Goal: Information Seeking & Learning: Check status

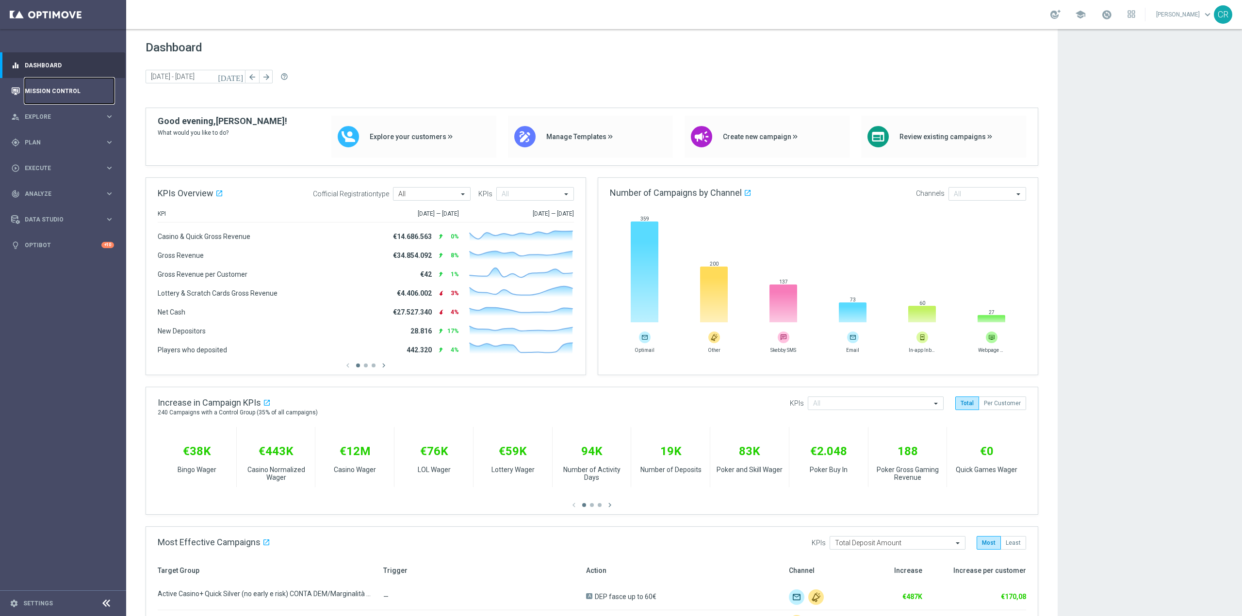
click at [76, 87] on link "Mission Control" at bounding box center [69, 91] width 89 height 26
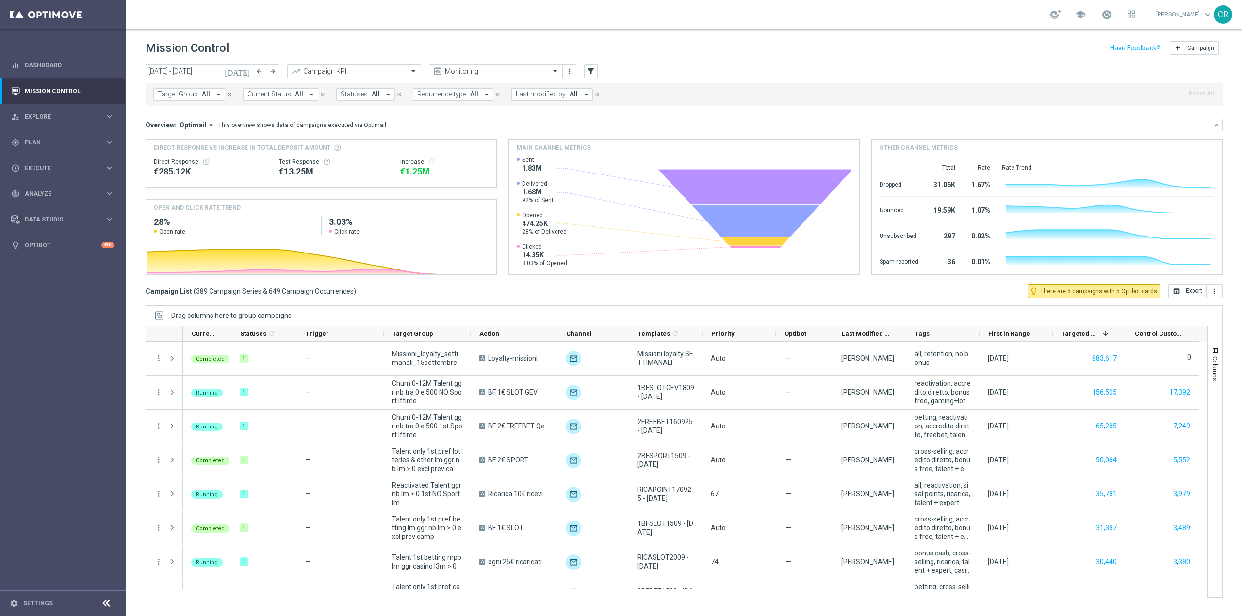
click at [242, 73] on icon "[DATE]" at bounding box center [238, 71] width 26 height 9
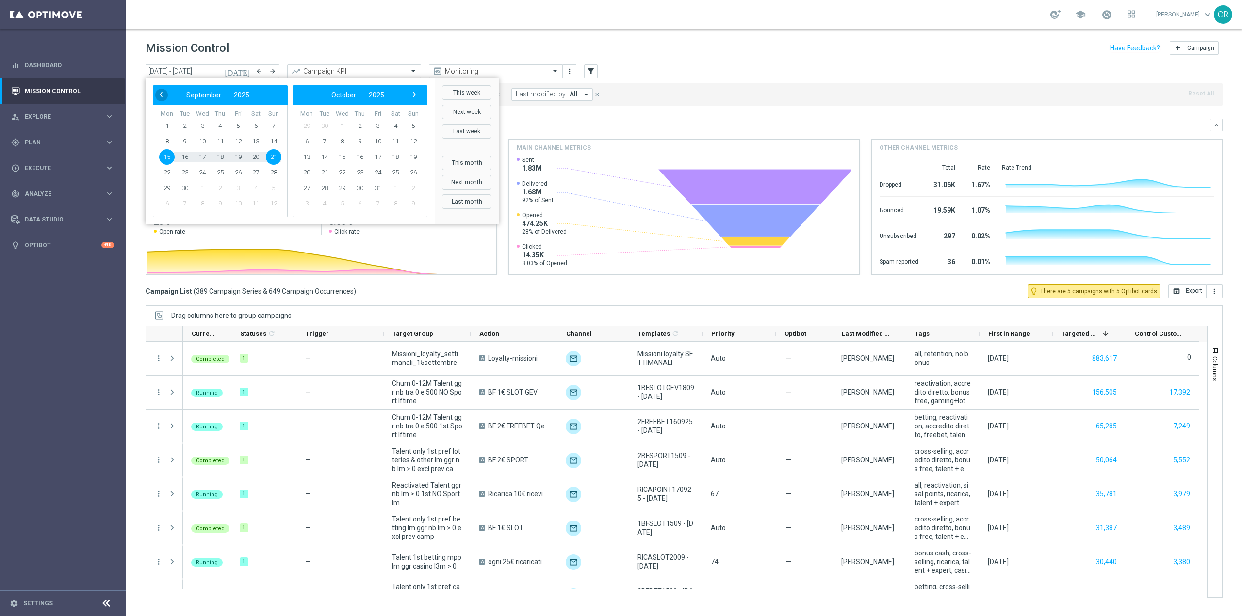
click at [163, 91] on span "‹" at bounding box center [161, 94] width 13 height 13
click at [222, 171] on span "21" at bounding box center [220, 173] width 16 height 16
click at [278, 171] on span "24" at bounding box center [274, 173] width 16 height 16
type input "[DATE] - [DATE]"
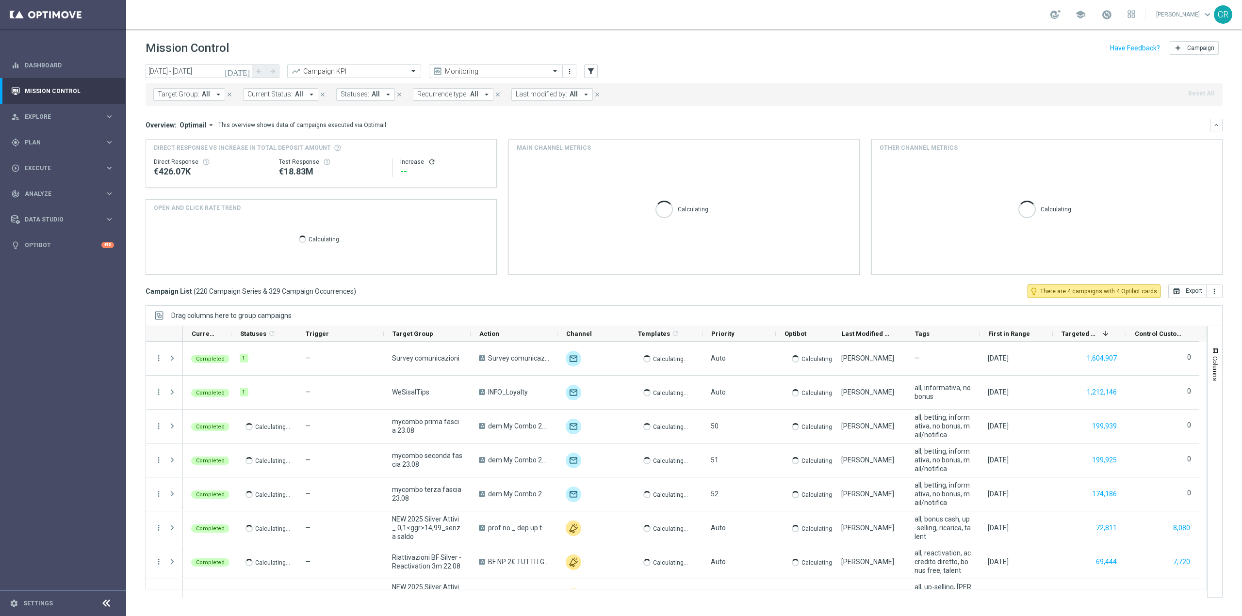
click at [195, 91] on span "Target Group:" at bounding box center [179, 94] width 42 height 8
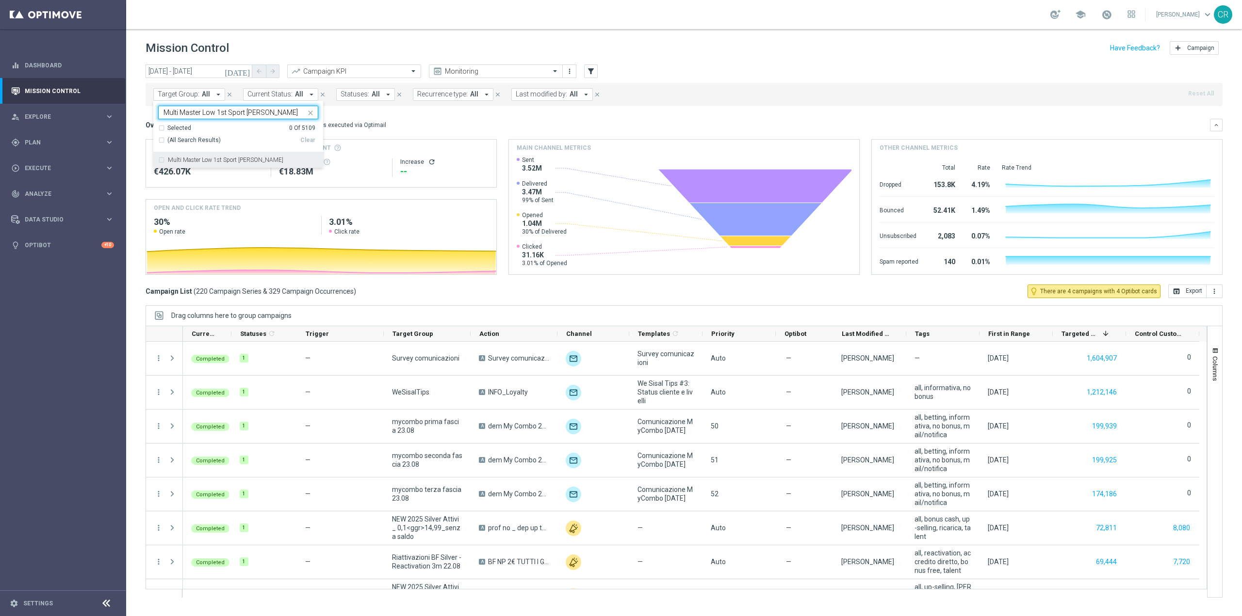
click at [219, 154] on div "Multi Master Low 1st Sport [PERSON_NAME]" at bounding box center [238, 160] width 160 height 16
type input "Multi Master Low 1st Sport [PERSON_NAME]"
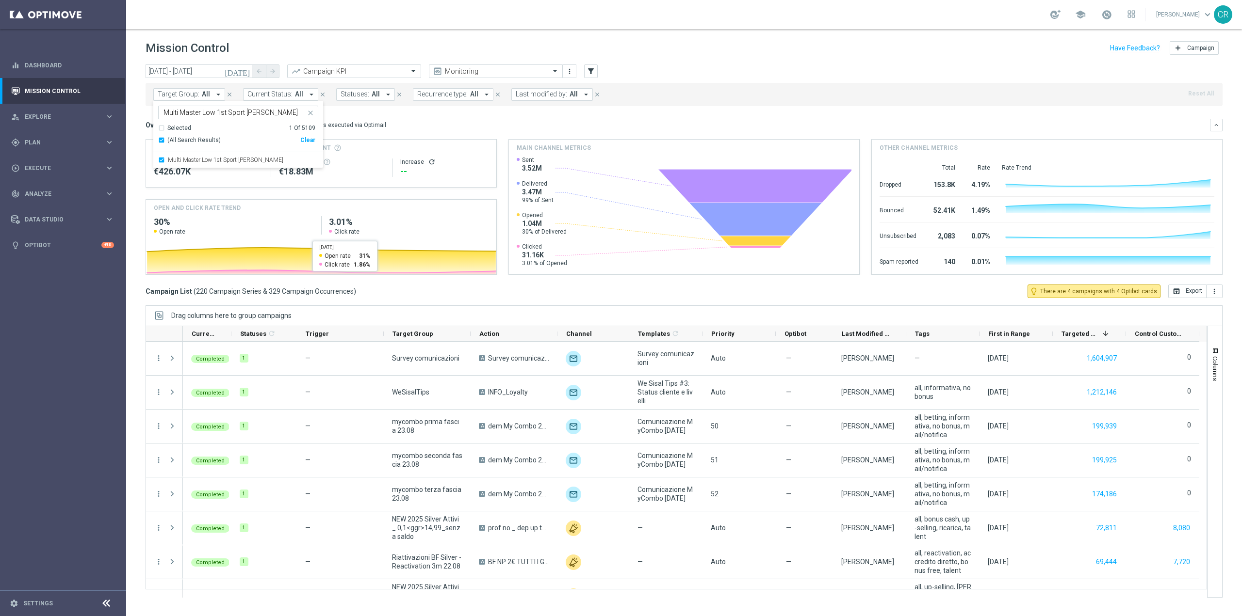
click at [651, 129] on div "Overview: Optimail arrow_drop_down This overview shows data of campaigns execut…" at bounding box center [678, 125] width 1064 height 9
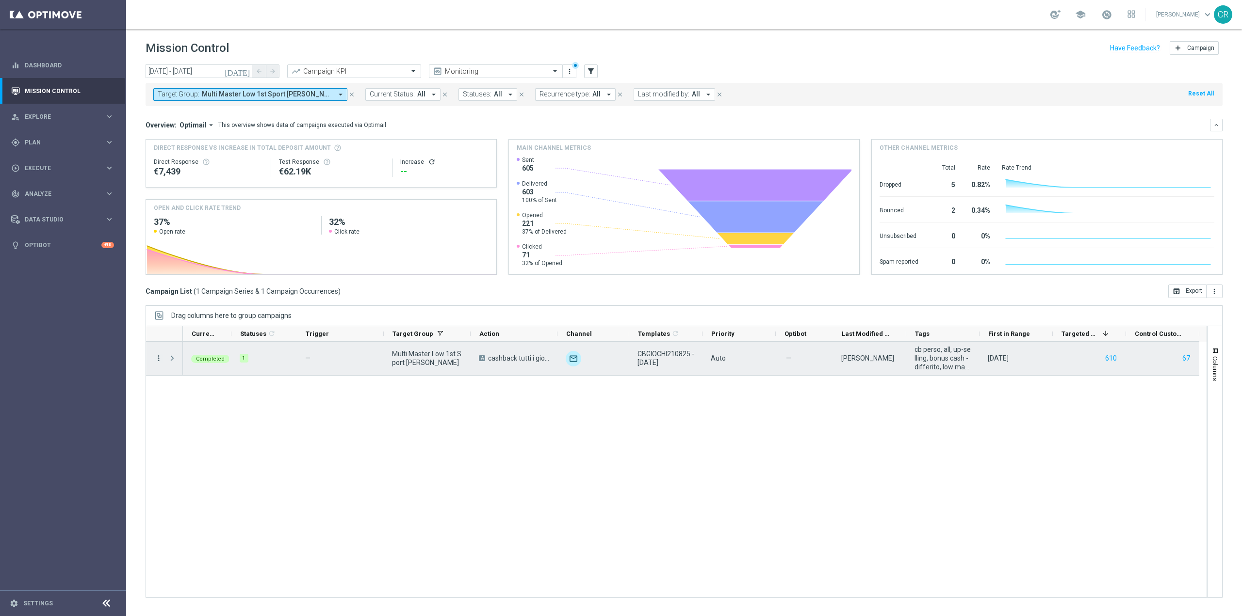
click at [156, 361] on icon "more_vert" at bounding box center [158, 358] width 9 height 9
click at [180, 413] on div "bar_chart Go to Campaign Analysis" at bounding box center [217, 419] width 109 height 14
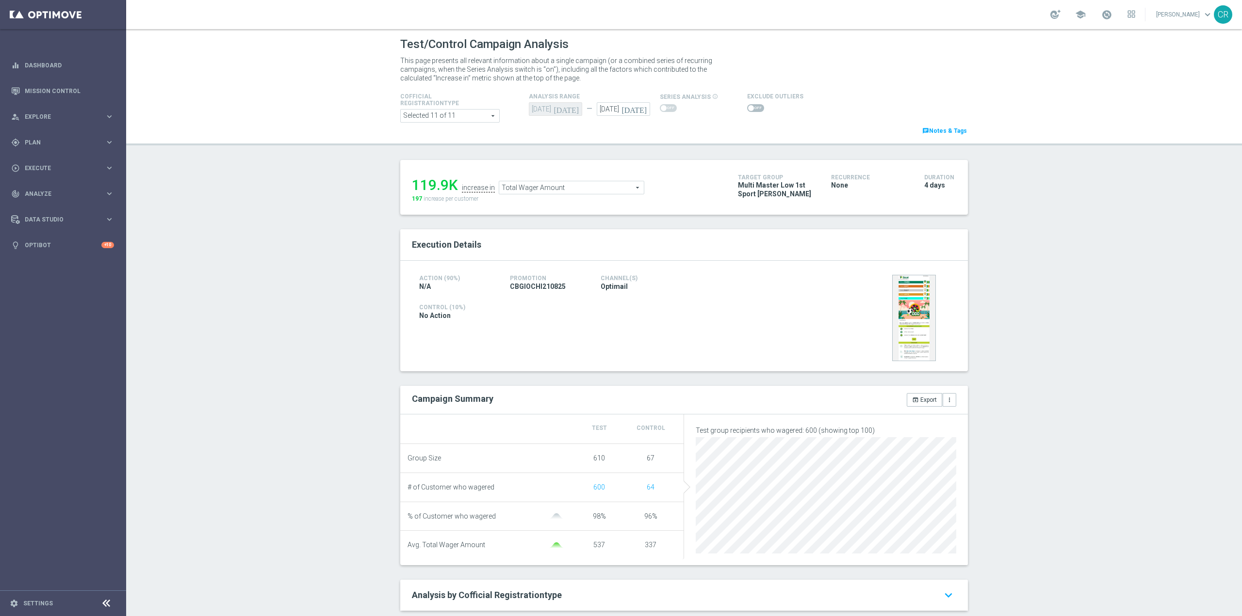
click at [594, 191] on span "Total Wager Amount" at bounding box center [571, 187] width 145 height 13
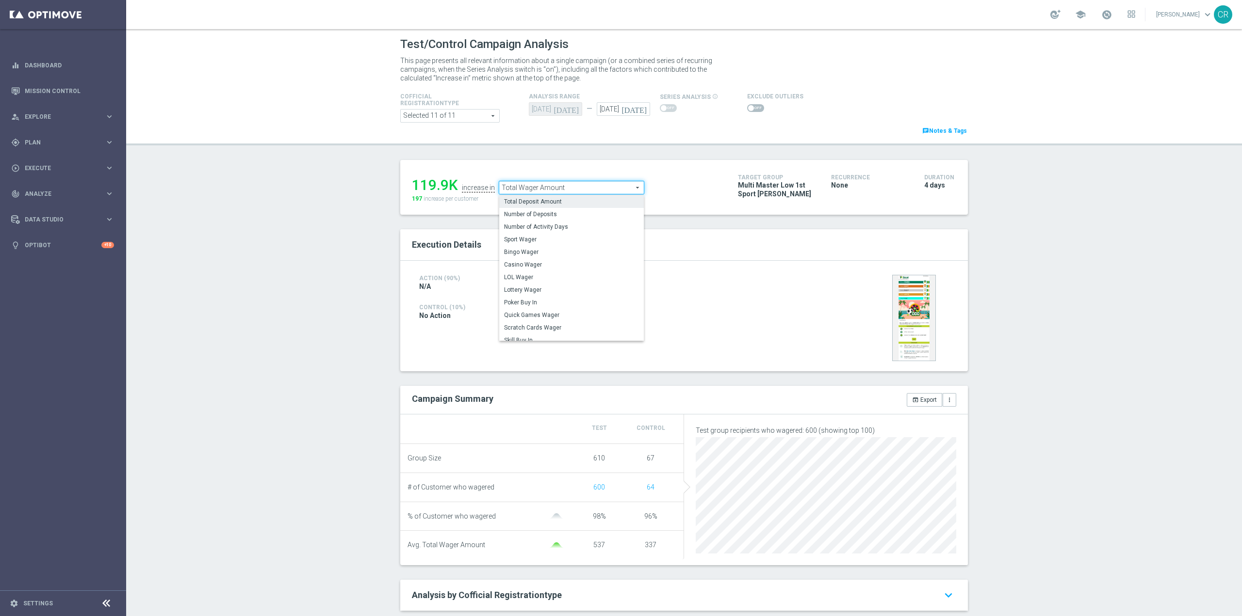
click at [583, 198] on label "Total Deposit Amount" at bounding box center [571, 201] width 145 height 13
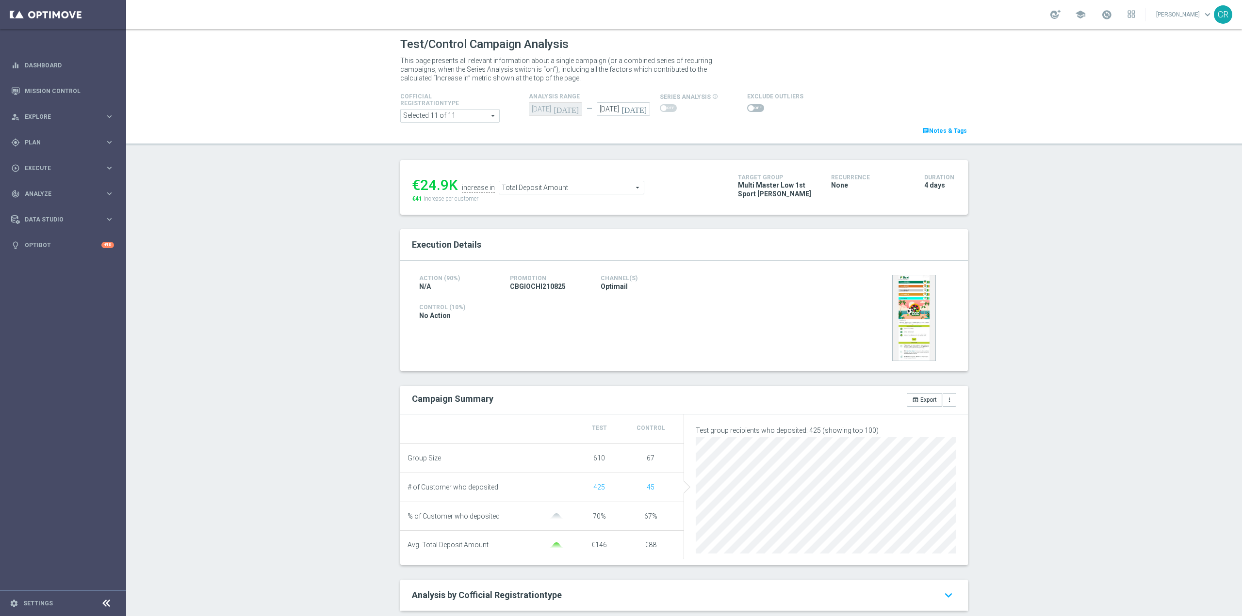
click at [543, 187] on span "Total Deposit Amount" at bounding box center [571, 187] width 145 height 13
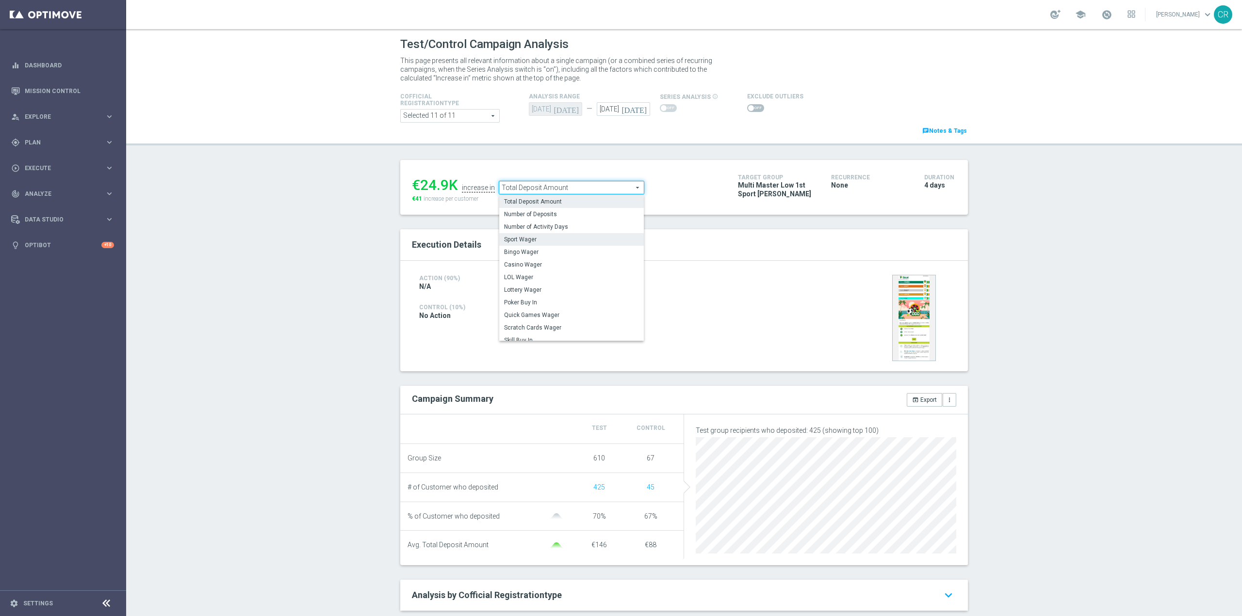
click at [544, 235] on label "Sport Wager" at bounding box center [571, 239] width 145 height 13
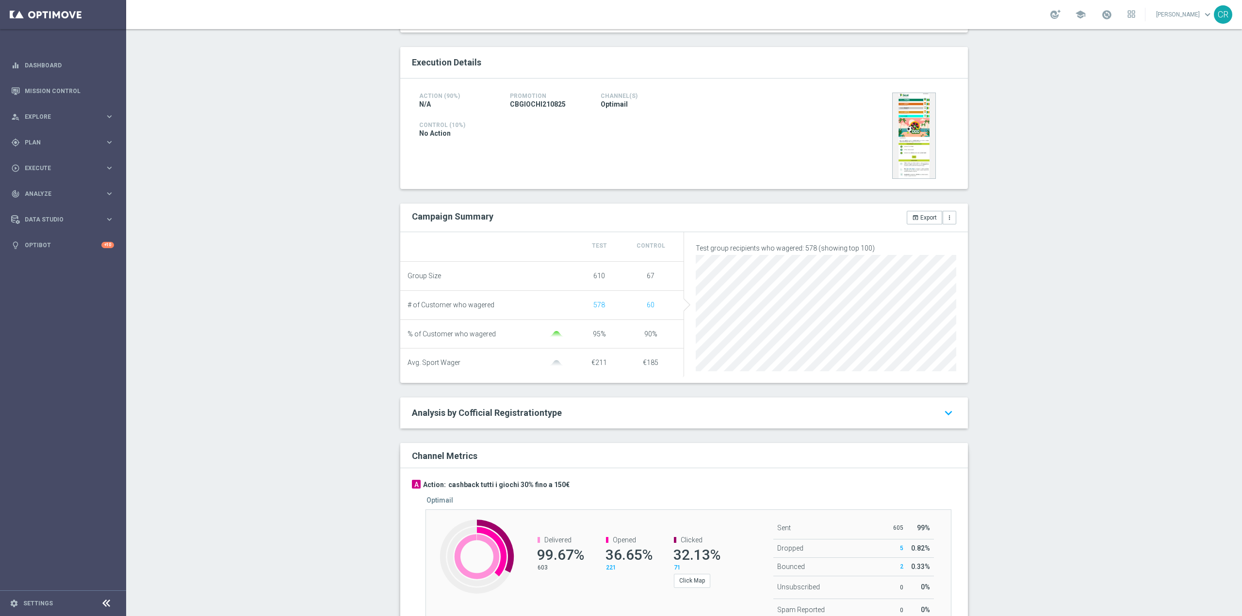
scroll to position [97, 0]
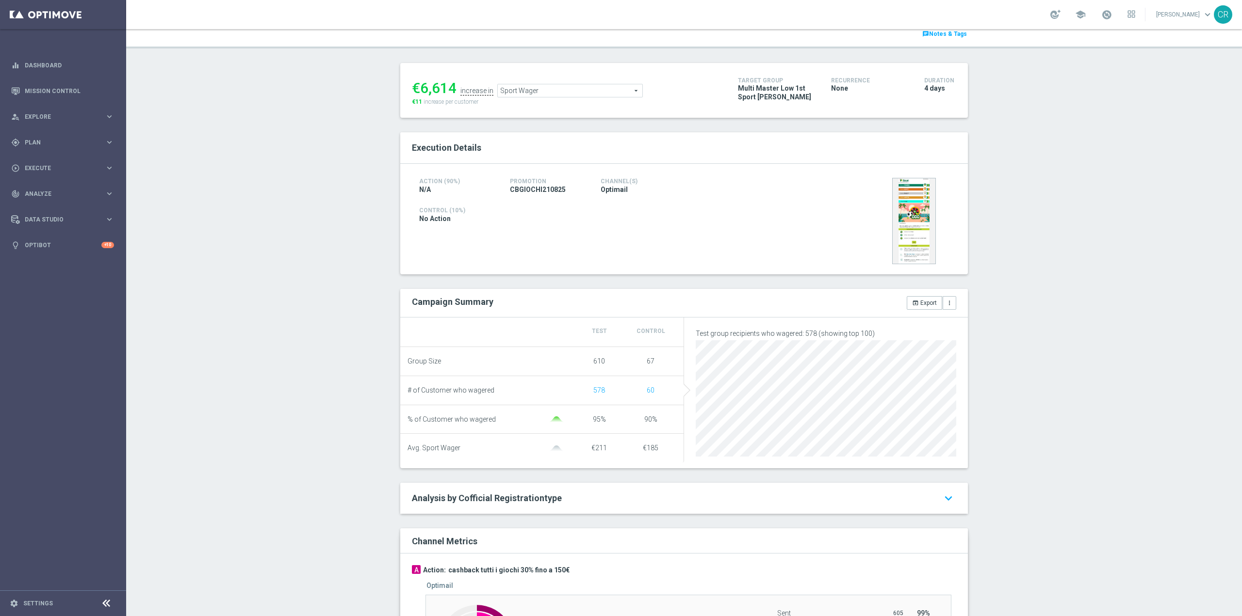
click at [560, 90] on span "Sport Wager" at bounding box center [570, 90] width 145 height 13
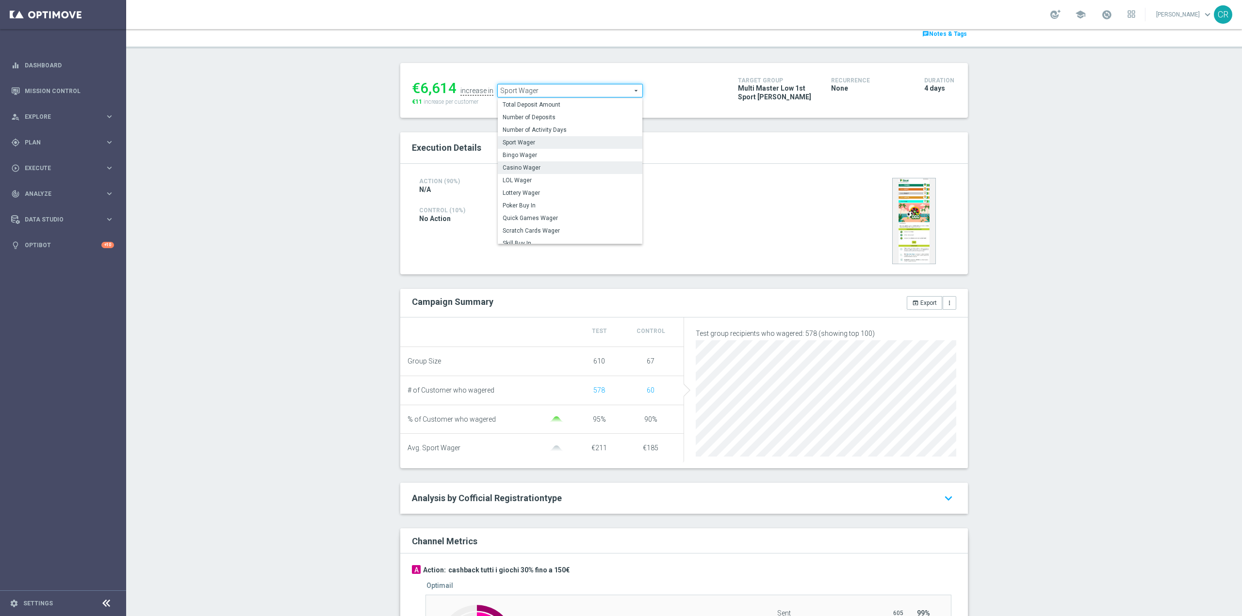
click at [534, 171] on span "Casino Wager" at bounding box center [569, 168] width 135 height 8
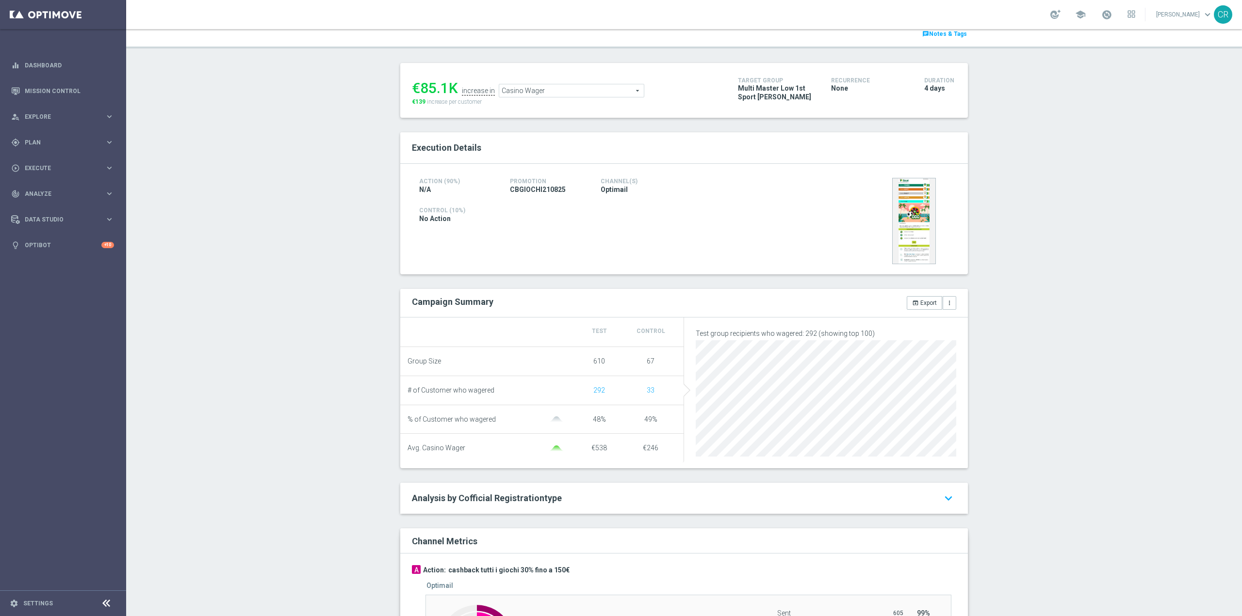
click at [560, 88] on span "Casino Wager" at bounding box center [571, 90] width 145 height 13
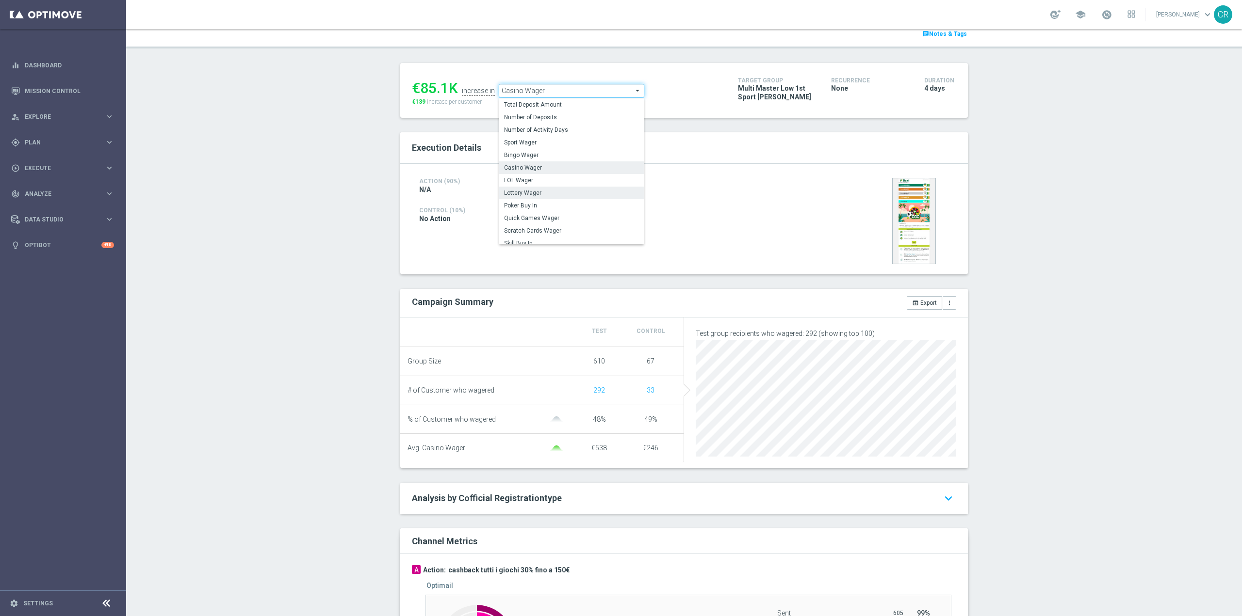
click at [547, 193] on span "Lottery Wager" at bounding box center [571, 193] width 135 height 8
type input "Lottery Wager"
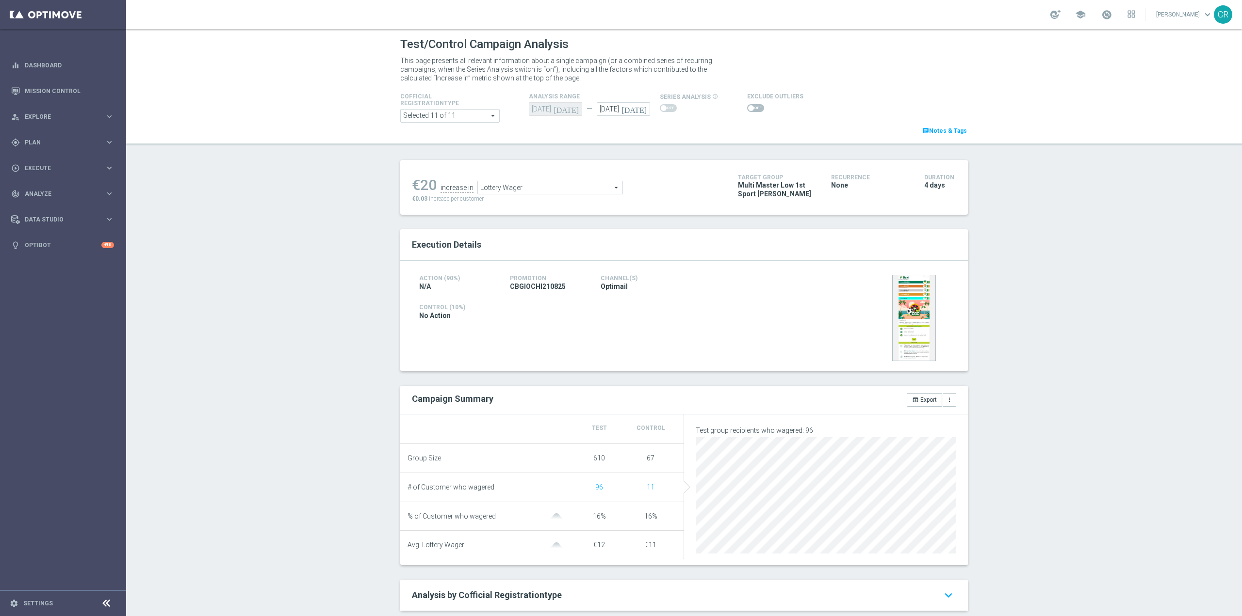
click at [748, 109] on span at bounding box center [755, 108] width 17 height 8
click at [748, 109] on input "checkbox" at bounding box center [755, 108] width 17 height 8
checkbox input "true"
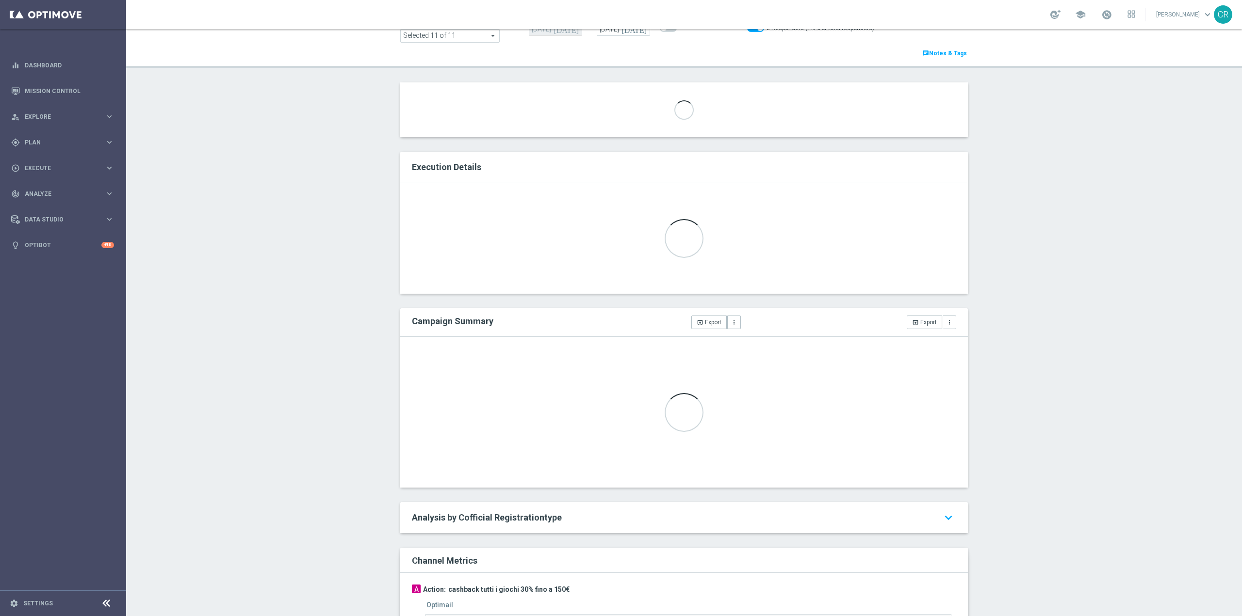
scroll to position [146, 0]
